Goal: Navigation & Orientation: Find specific page/section

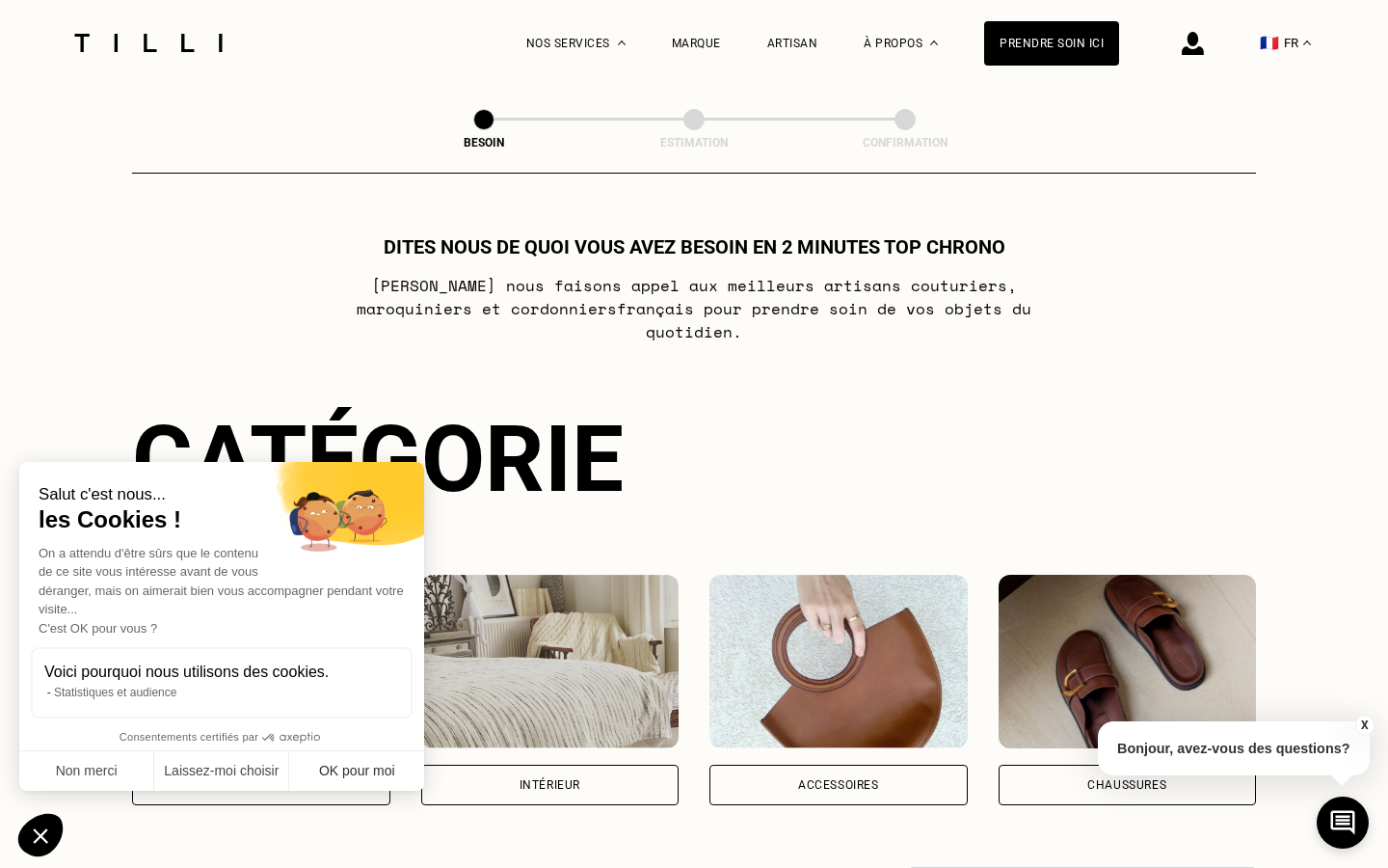
click at [340, 761] on button "OK pour moi" at bounding box center [356, 771] width 135 height 40
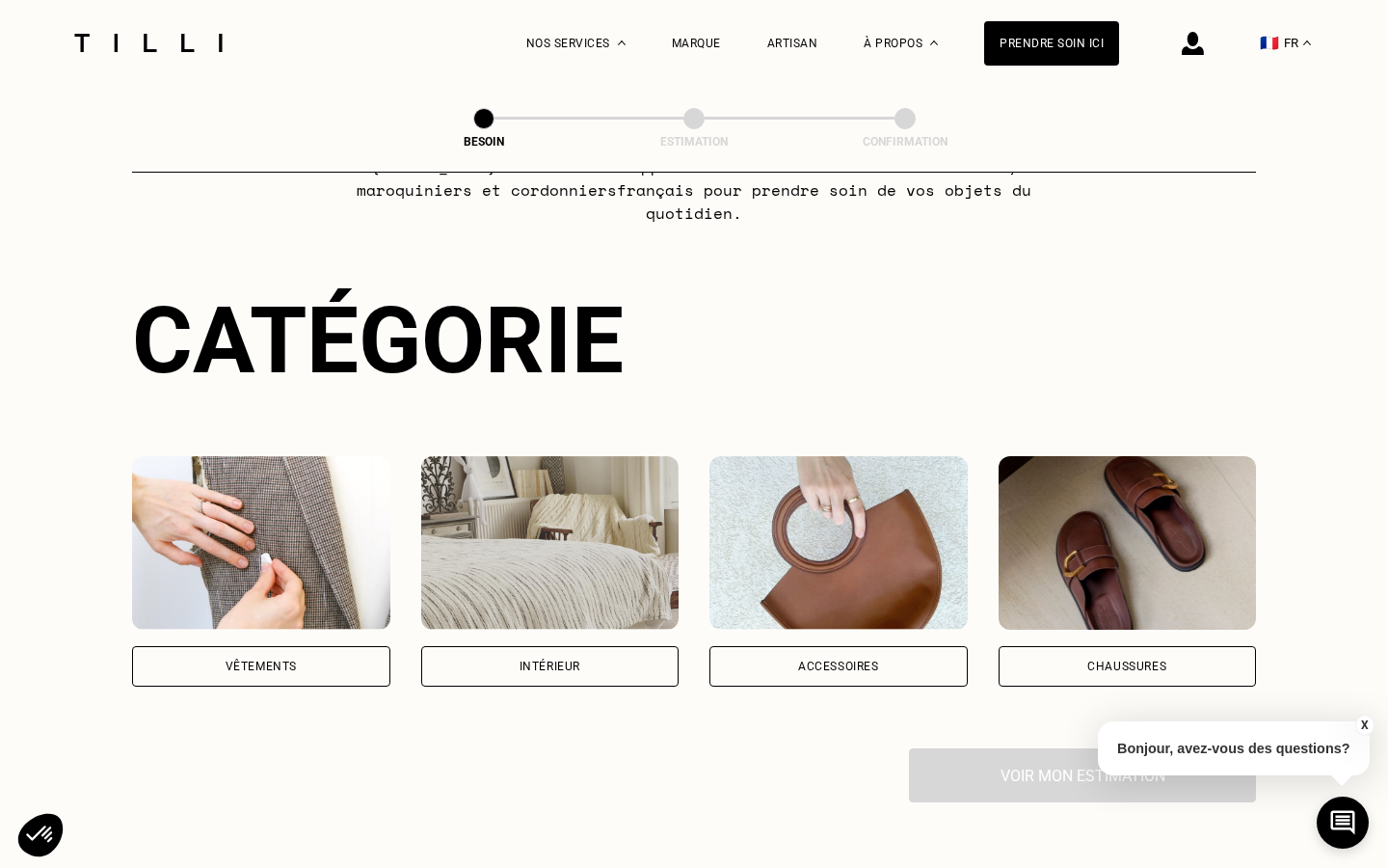
click at [483, 530] on img at bounding box center [550, 543] width 258 height 174
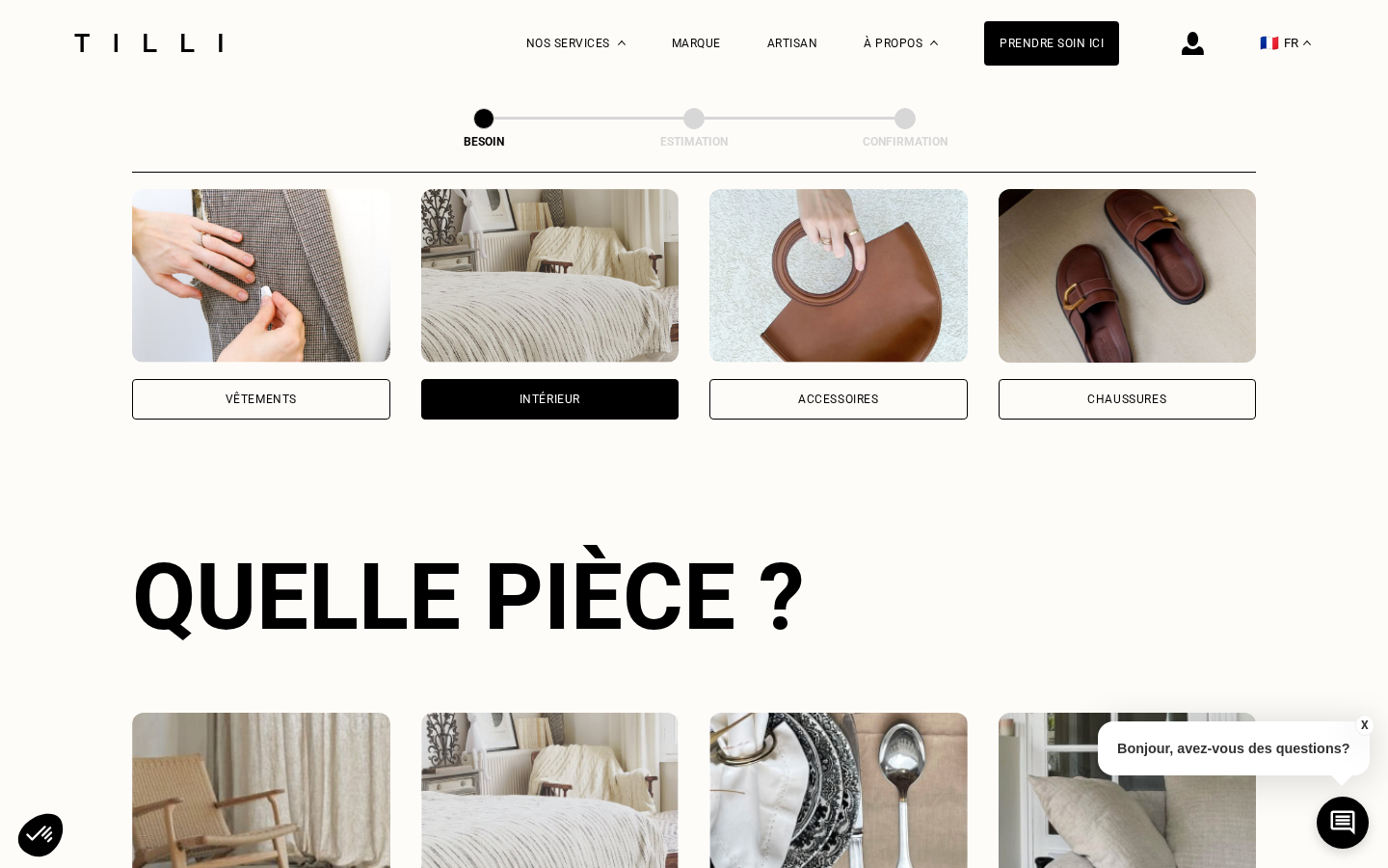
scroll to position [628, 0]
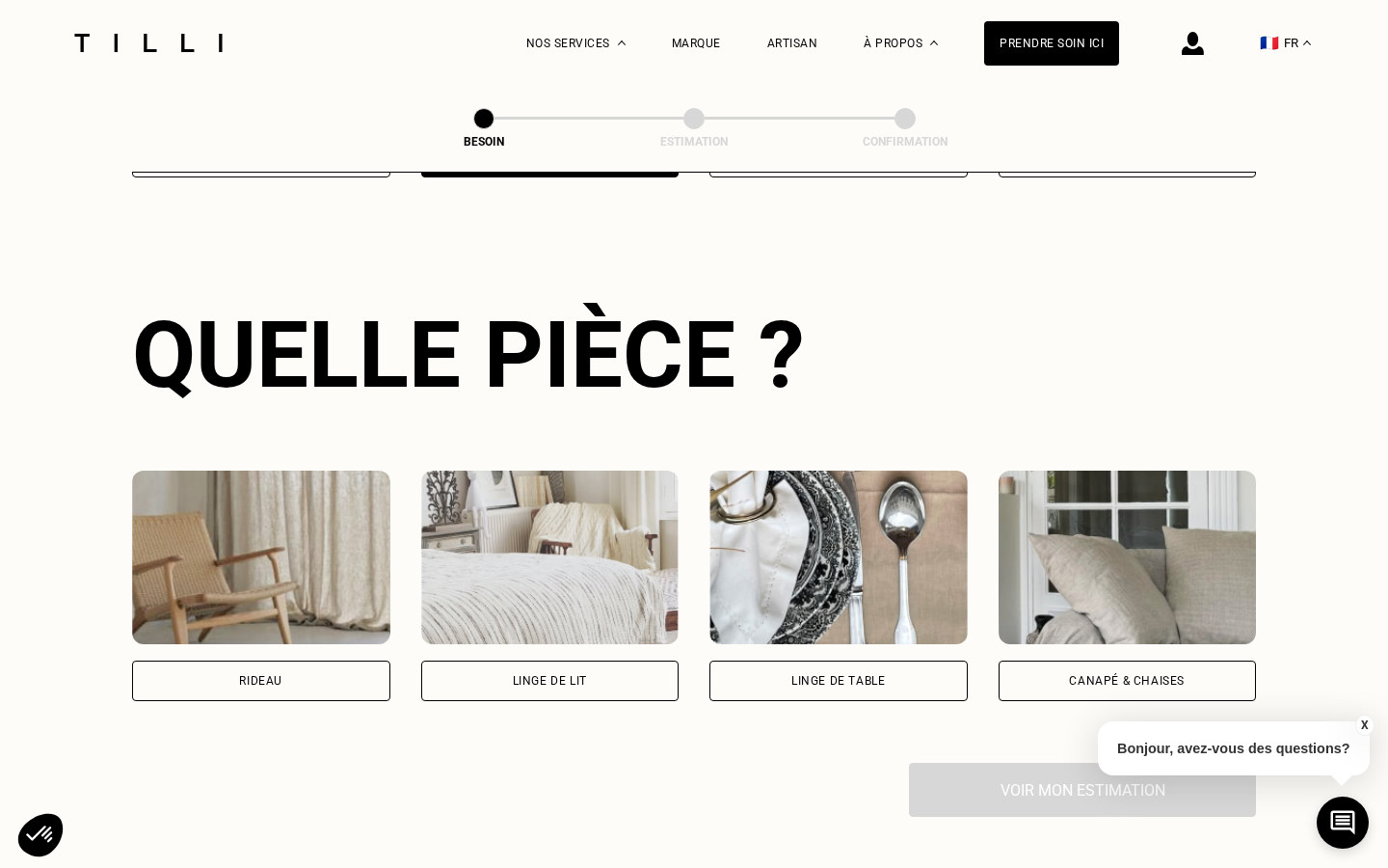
click at [580, 537] on img at bounding box center [550, 558] width 258 height 174
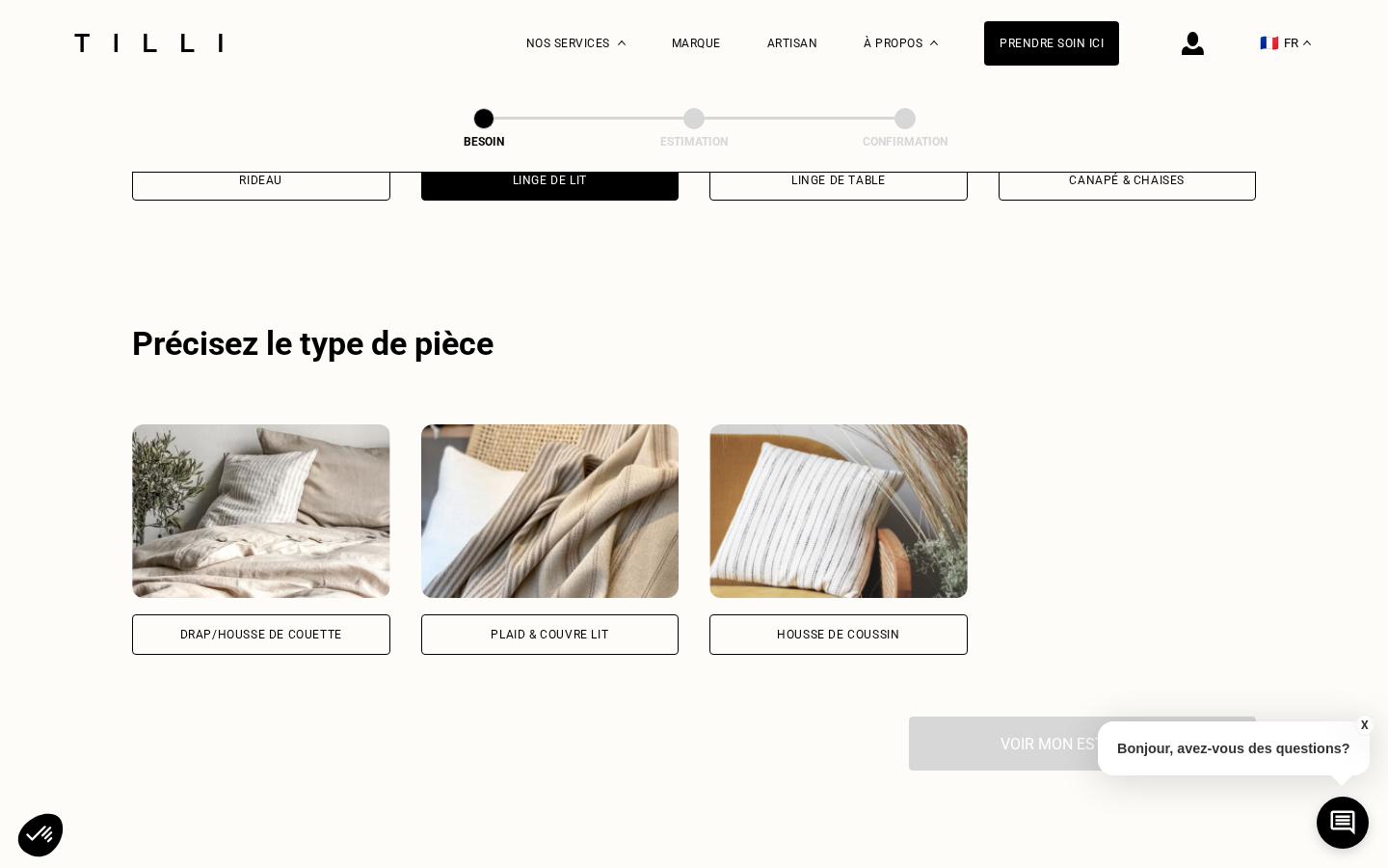
scroll to position [1151, 0]
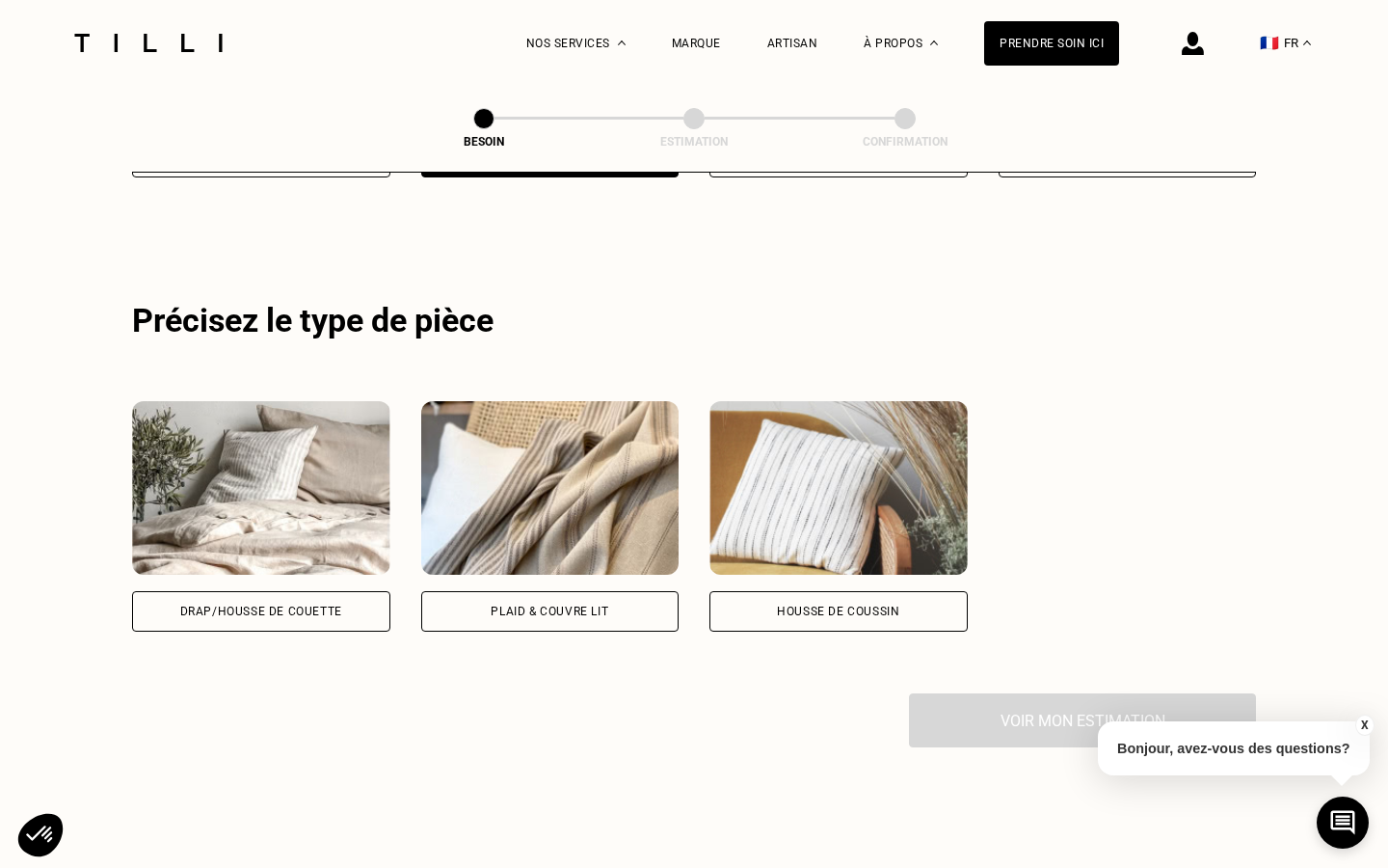
click at [310, 496] on img at bounding box center [261, 488] width 258 height 174
select select "FR"
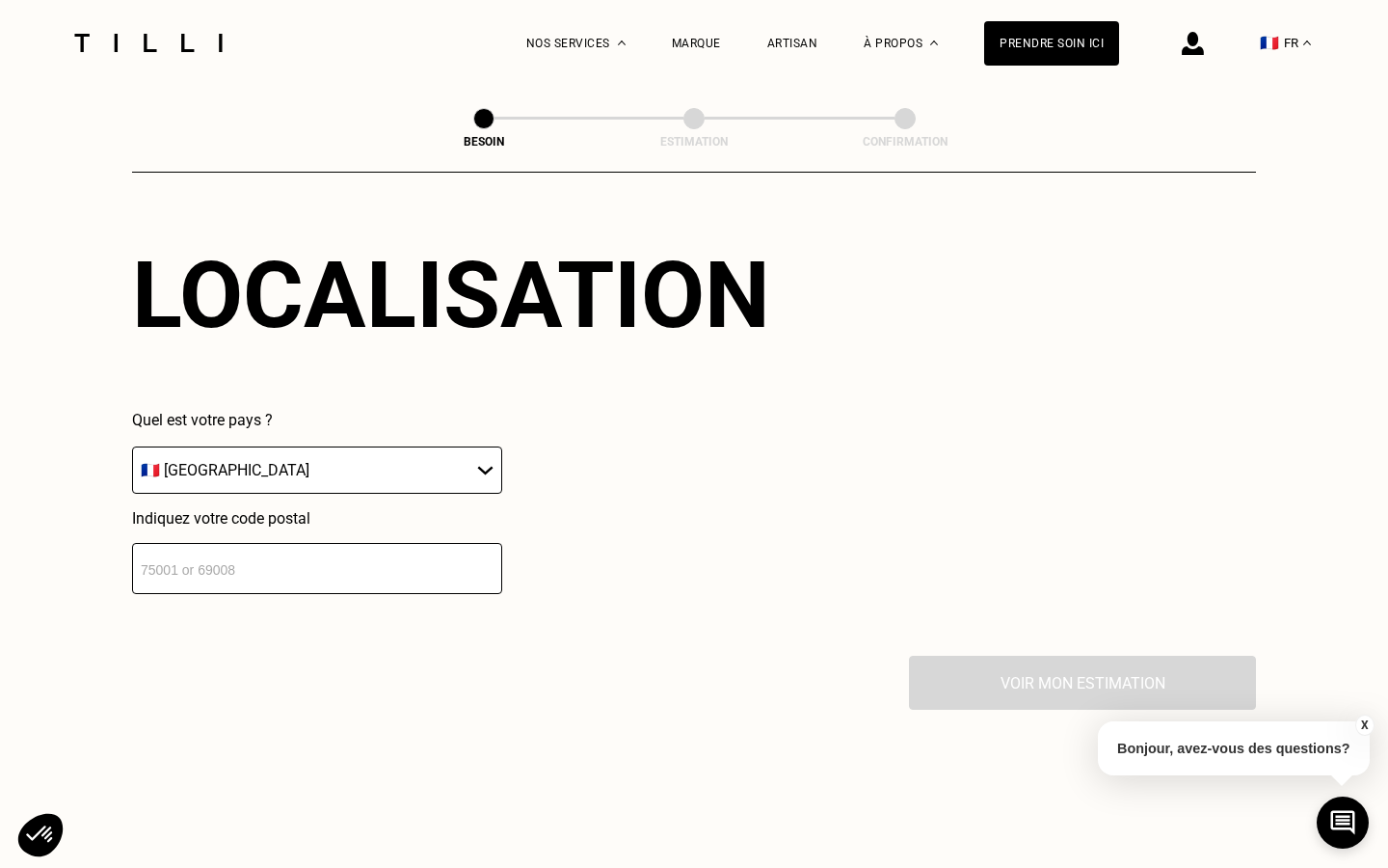
scroll to position [1667, 0]
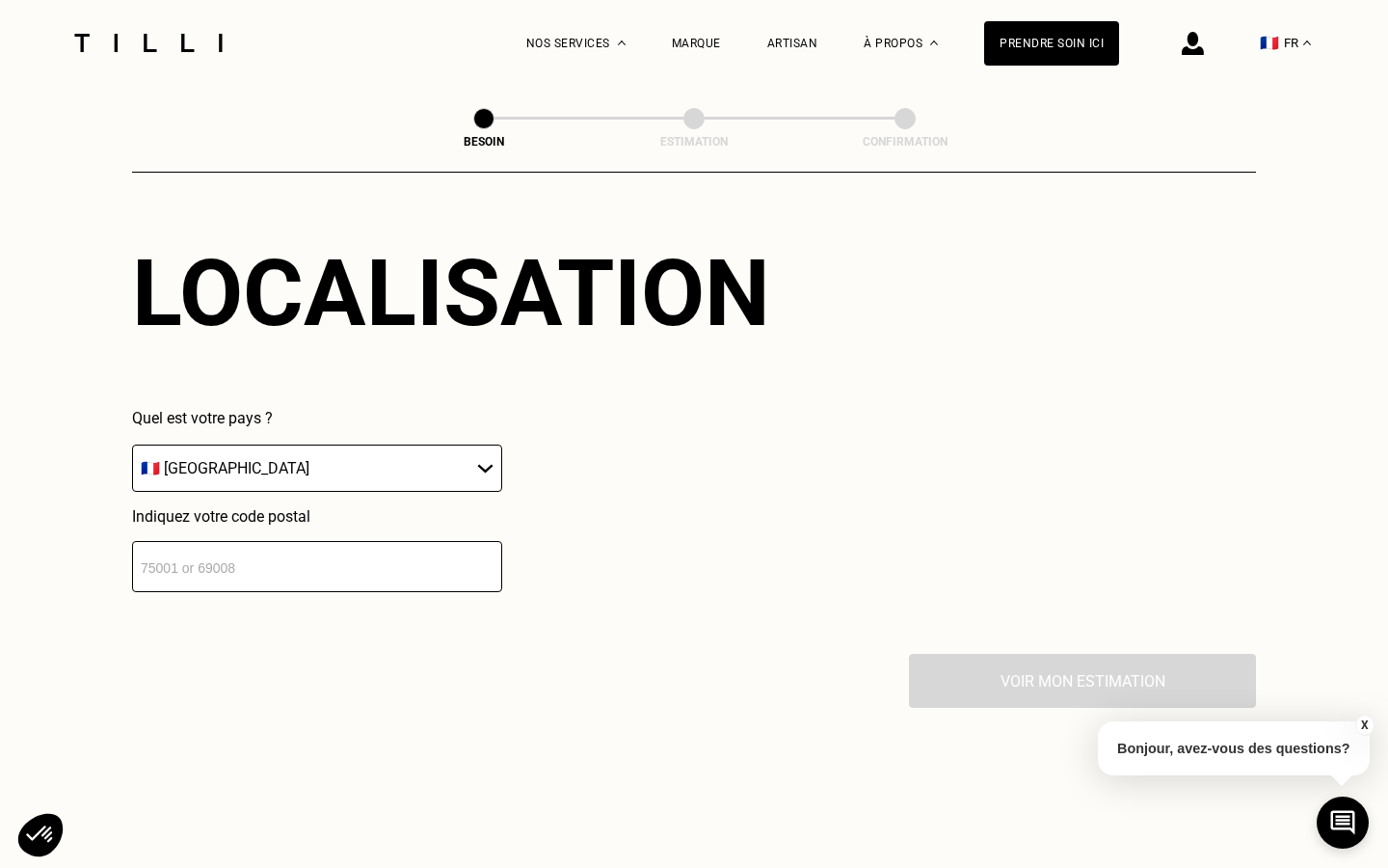
click at [156, 46] on img at bounding box center [148, 43] width 162 height 18
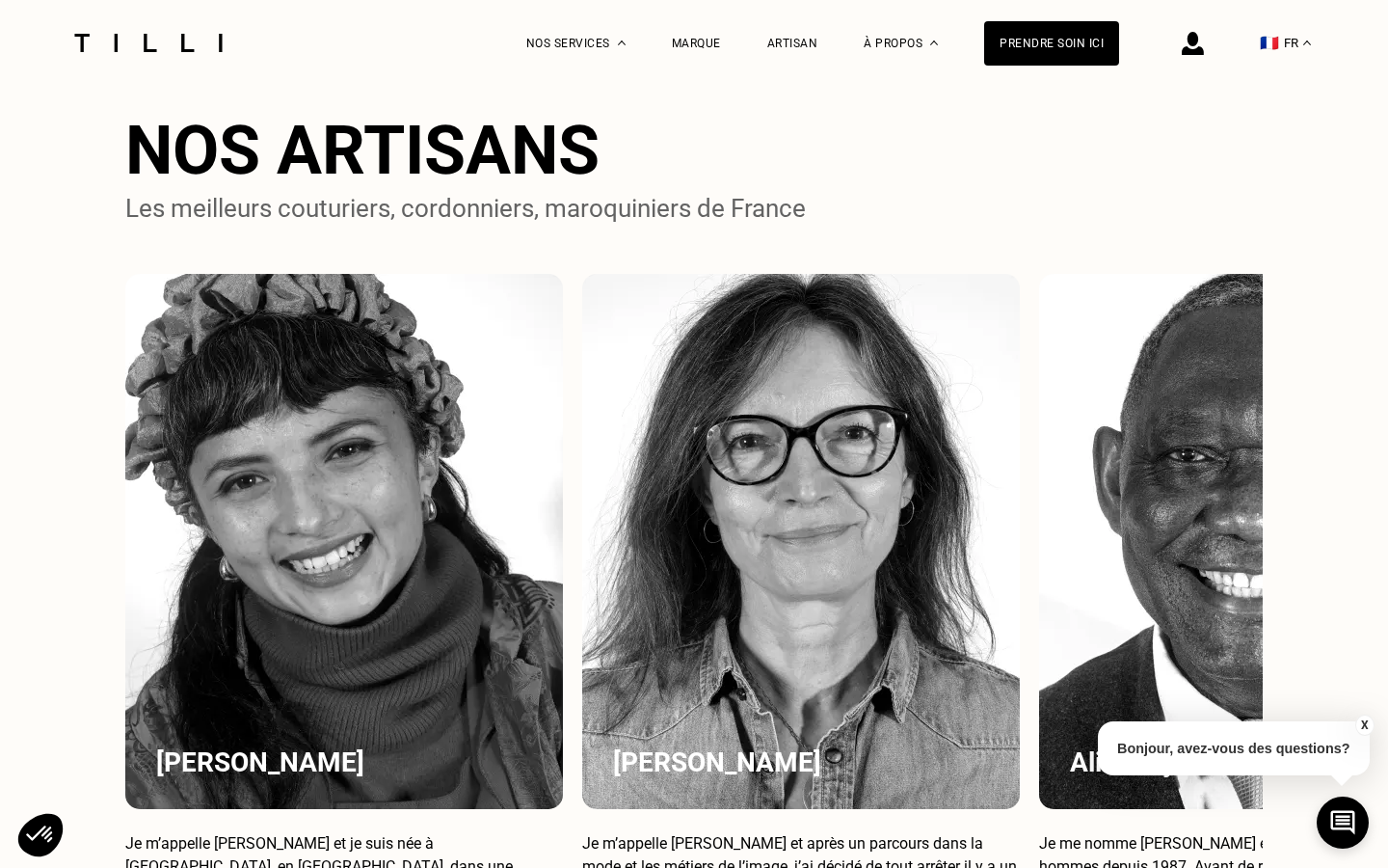
scroll to position [1167, 0]
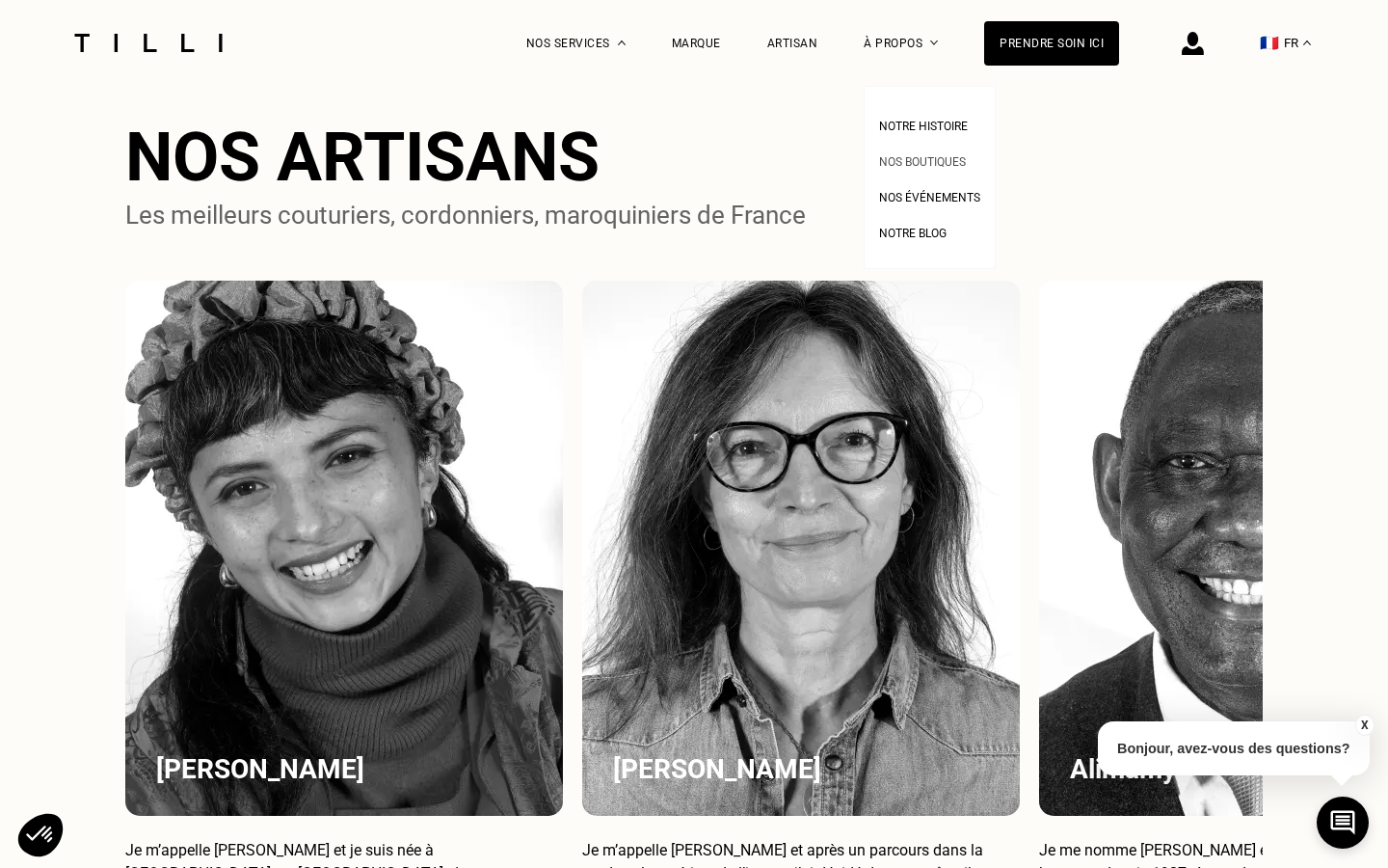
click at [919, 166] on span "Nos boutiques" at bounding box center [922, 161] width 87 height 13
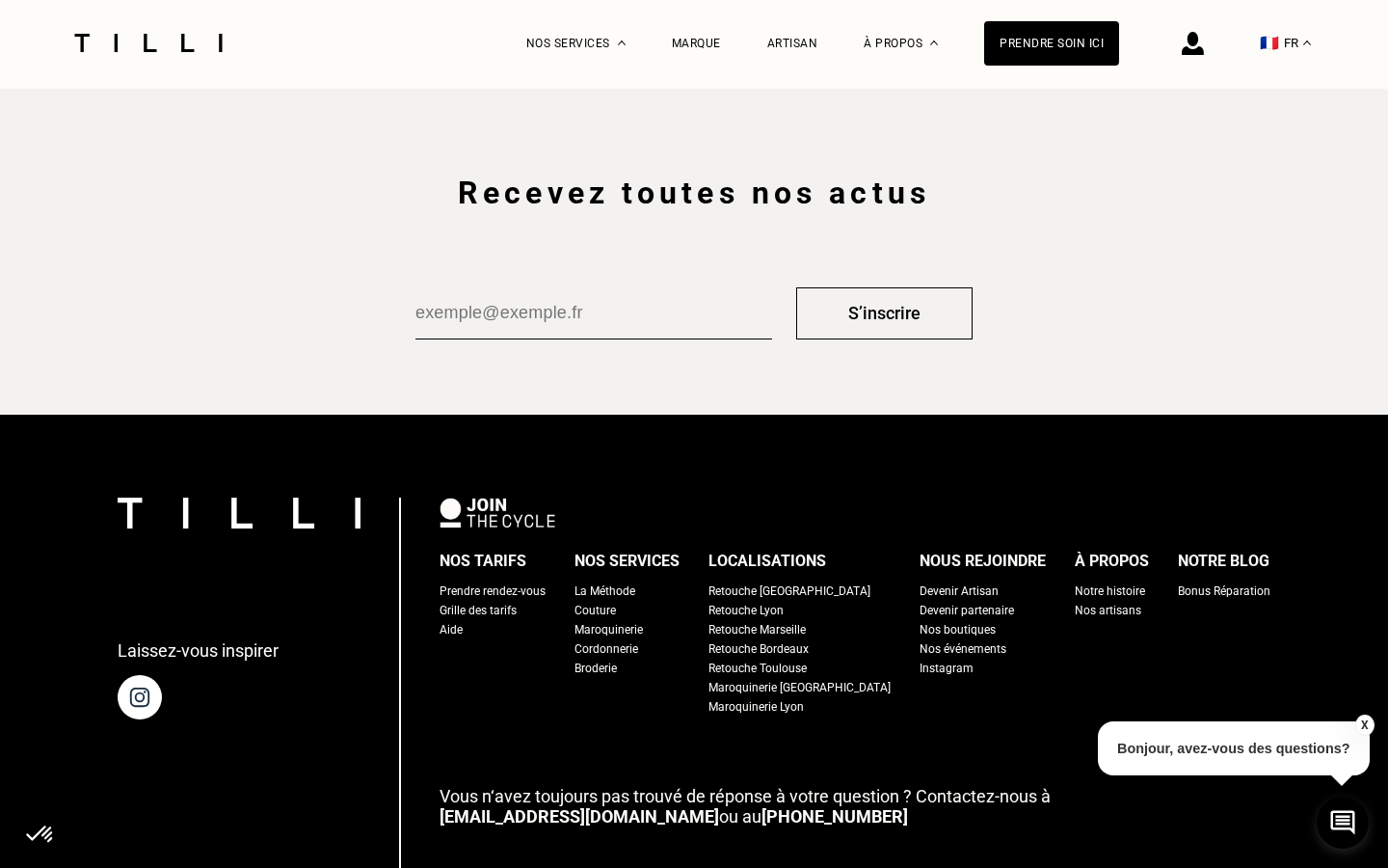
scroll to position [3374, 0]
